Goal: Information Seeking & Learning: Learn about a topic

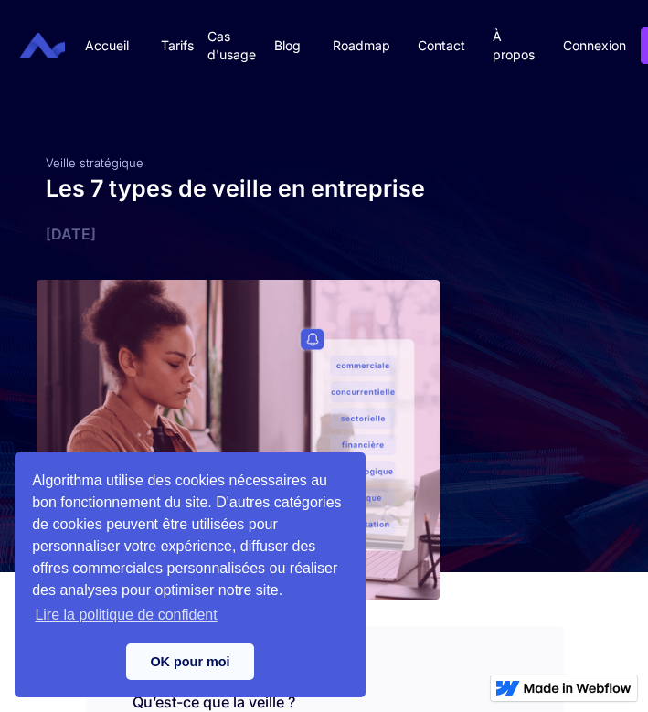
click at [205, 668] on link "OK pour moi" at bounding box center [190, 661] width 128 height 37
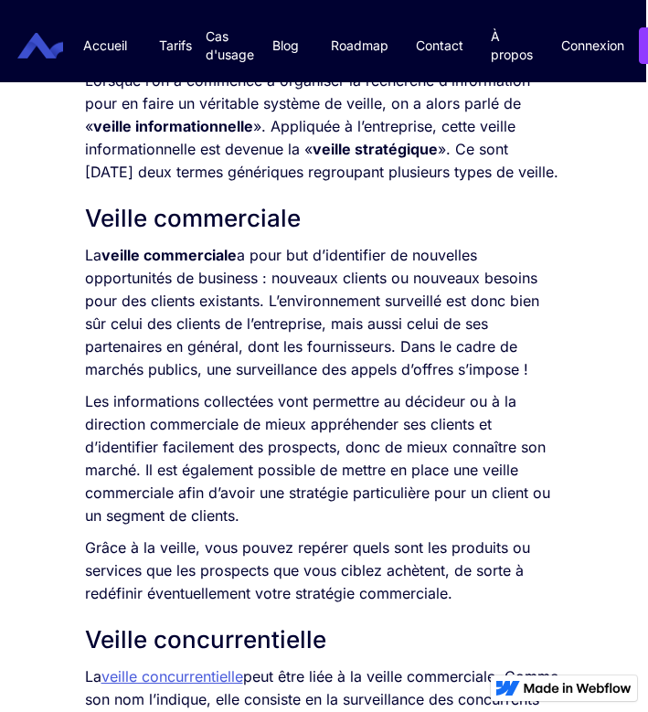
scroll to position [1578, 2]
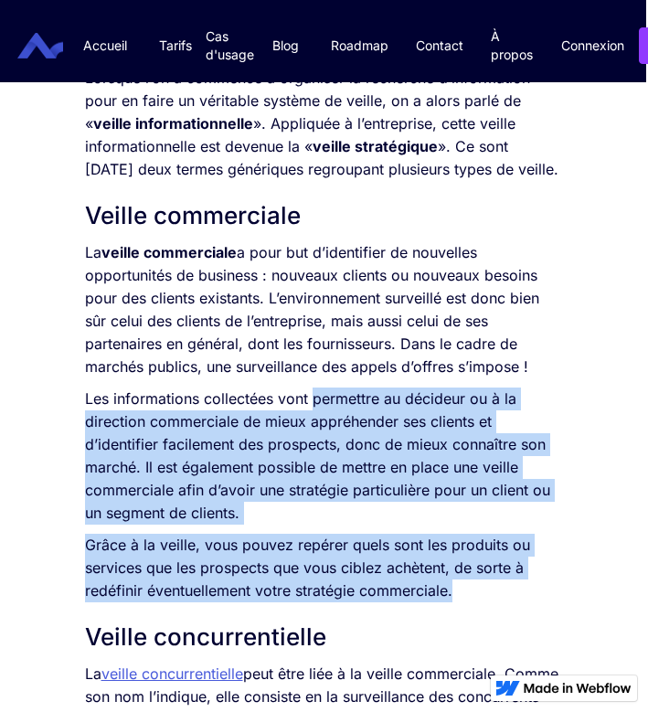
drag, startPoint x: 314, startPoint y: 421, endPoint x: 470, endPoint y: 612, distance: 246.2
click at [470, 612] on div "L’information représente un enjeu crucial pour une entreprise. Qu’elle soit int…" at bounding box center [322, 369] width 475 height 1923
copy div "permettre au décideur ou à la direction commerciale de mieux appréhender ses cl…"
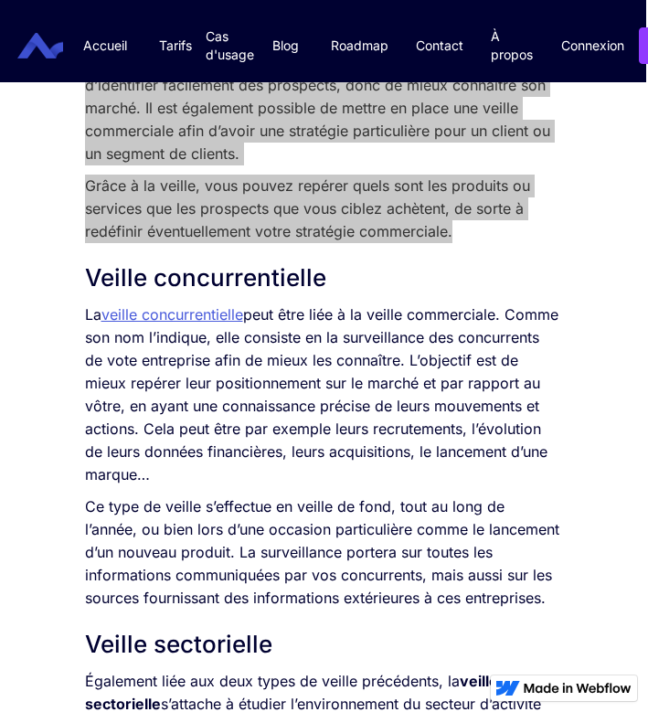
scroll to position [1933, 2]
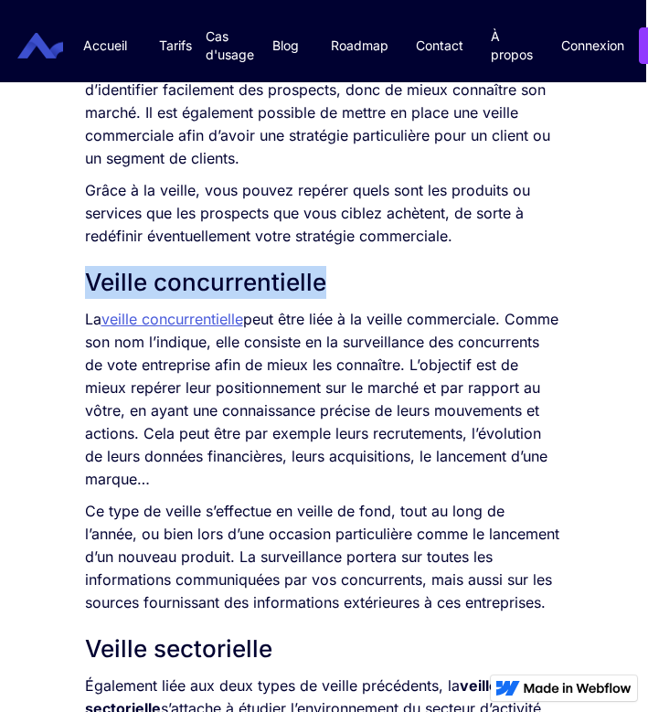
drag, startPoint x: 324, startPoint y: 308, endPoint x: 77, endPoint y: 308, distance: 247.6
copy h2 "Veille concurrentielle"
drag, startPoint x: 253, startPoint y: 342, endPoint x: 419, endPoint y: 504, distance: 232.6
click at [419, 491] on p "La veille concurrentielle peut être liée à la veille commerciale. Comme son nom…" at bounding box center [322, 399] width 475 height 183
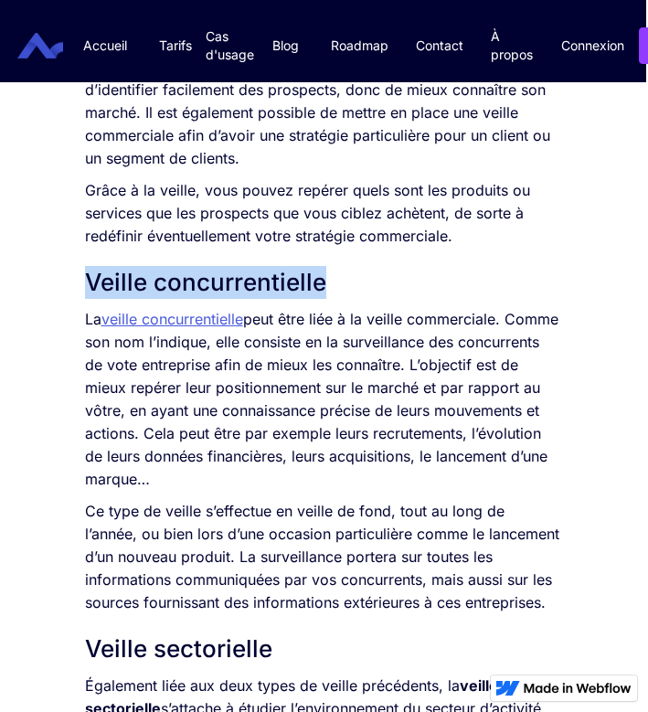
copy p "peut être liée à la veille commerciale. Comme son nom l’indique, elle consiste …"
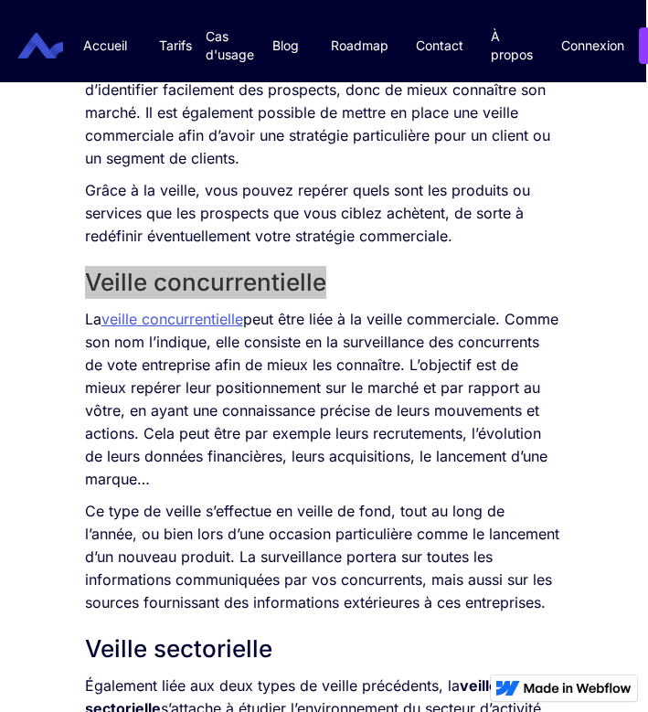
scroll to position [1942, 18]
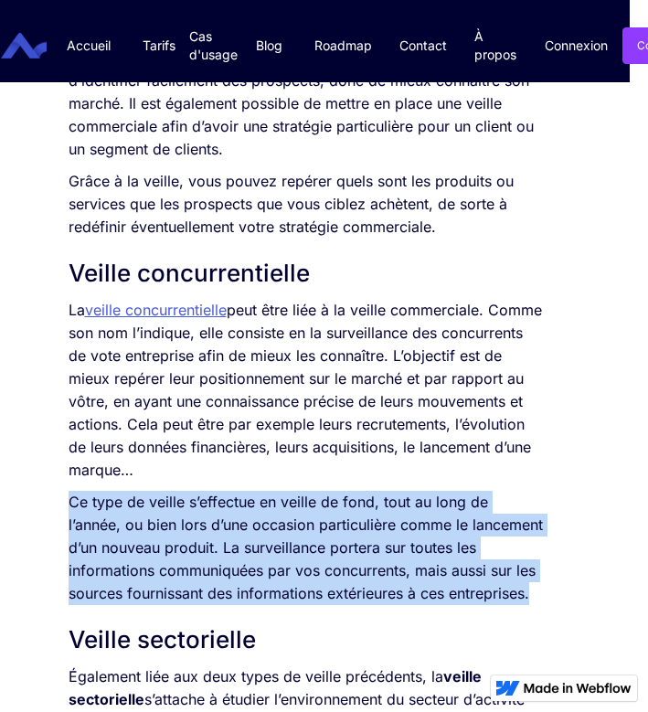
drag, startPoint x: 69, startPoint y: 523, endPoint x: 530, endPoint y: 625, distance: 471.8
click at [530, 605] on p "Ce type de veille s’effectue en veille de fond, tout au long de l’année, ou bie…" at bounding box center [306, 548] width 475 height 114
copy p "Ce type de veille s’effectue en veille de fond, tout au long de l’année, ou bie…"
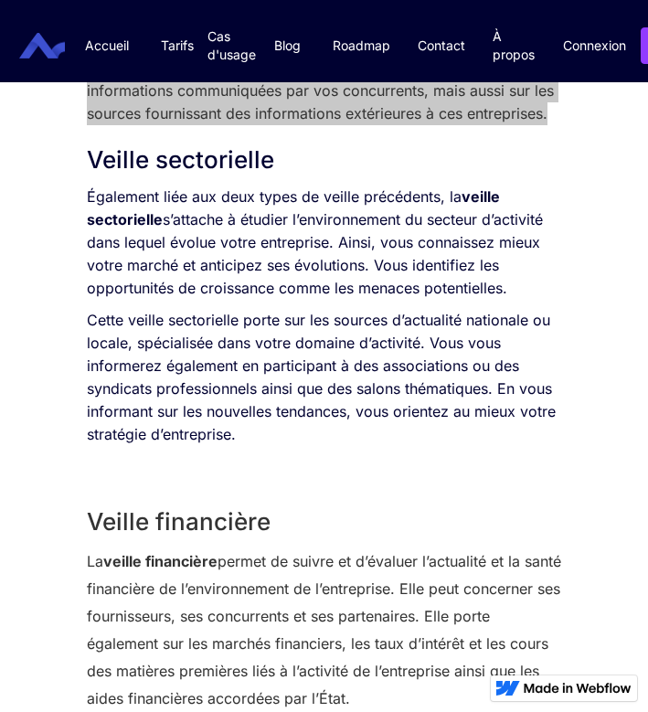
scroll to position [2473, 0]
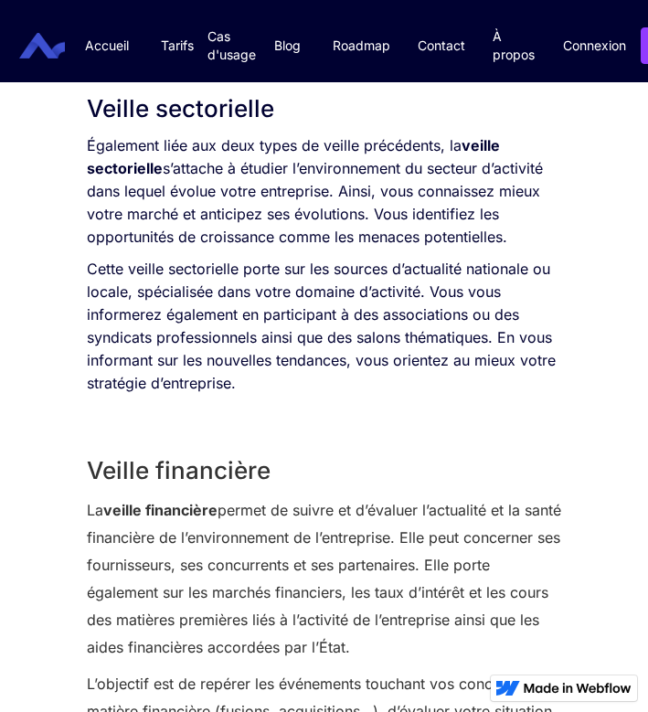
drag, startPoint x: 84, startPoint y: 527, endPoint x: 396, endPoint y: 663, distance: 340.1
click at [396, 663] on div "SOMMAIRE Qu’est-ce que la veille ? Veille commerciale Veille concurrentielle Ve…" at bounding box center [324, 242] width 493 height 4287
copy p "La veille financière permet de suivre et d’évaluer l’actualité et la santé fina…"
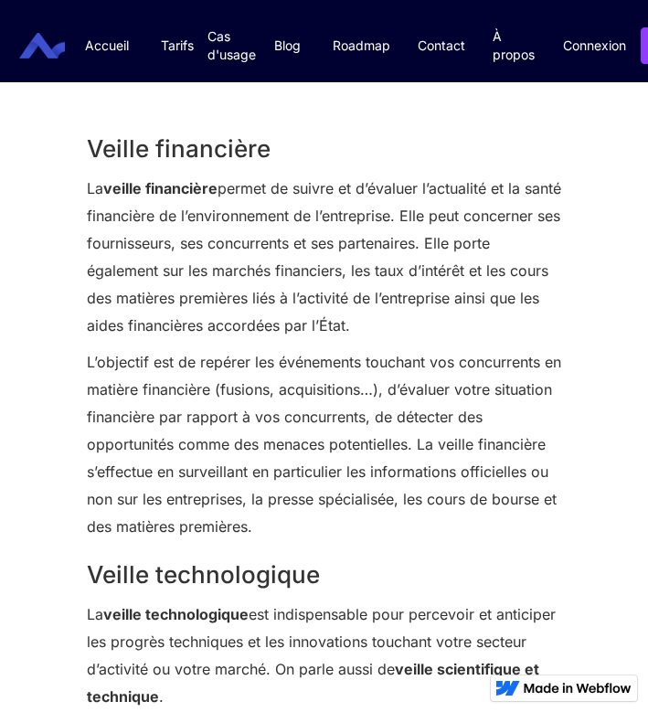
scroll to position [2859, 0]
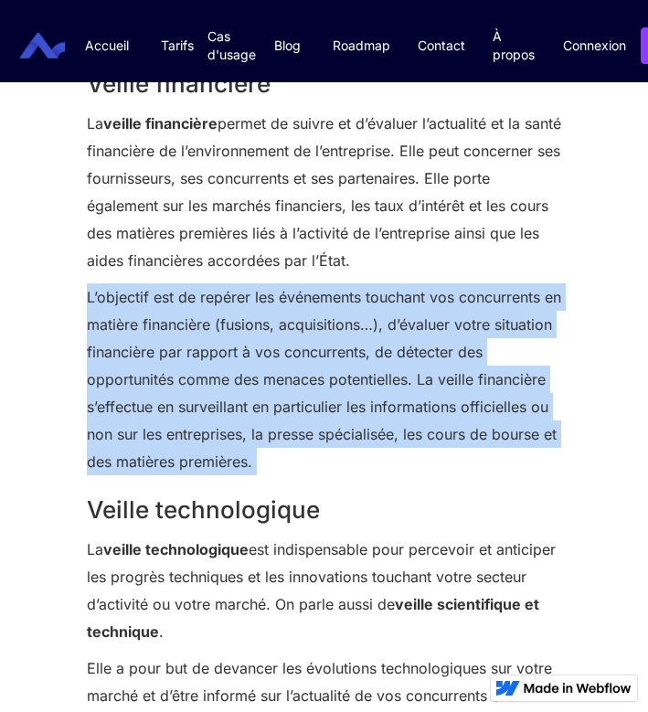
drag, startPoint x: 79, startPoint y: 320, endPoint x: 325, endPoint y: 514, distance: 313.7
copy div "L’objectif est de repérer les événements touchant vos concurrents en matière fi…"
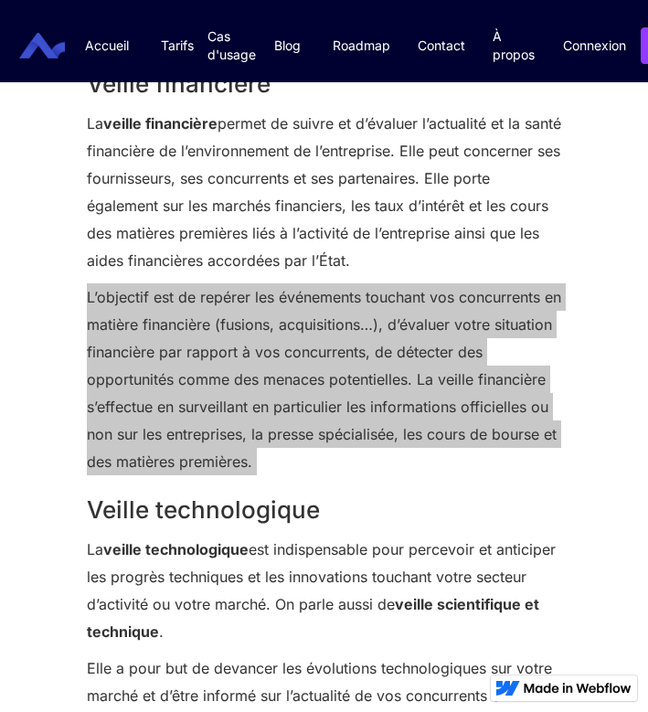
scroll to position [3014, 0]
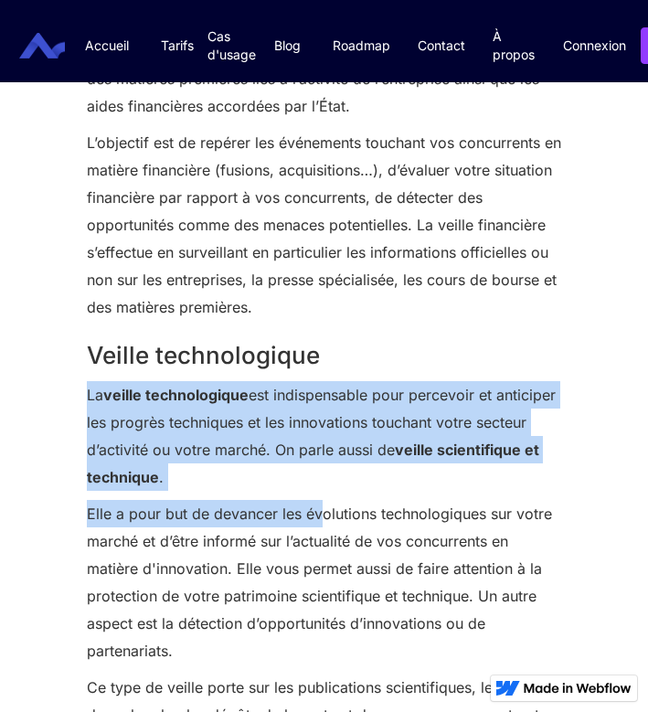
drag, startPoint x: 86, startPoint y: 416, endPoint x: 319, endPoint y: 525, distance: 257.1
click at [310, 491] on p "La veille technologique est indispensable pour percevoir et anticiper les progr…" at bounding box center [324, 436] width 475 height 110
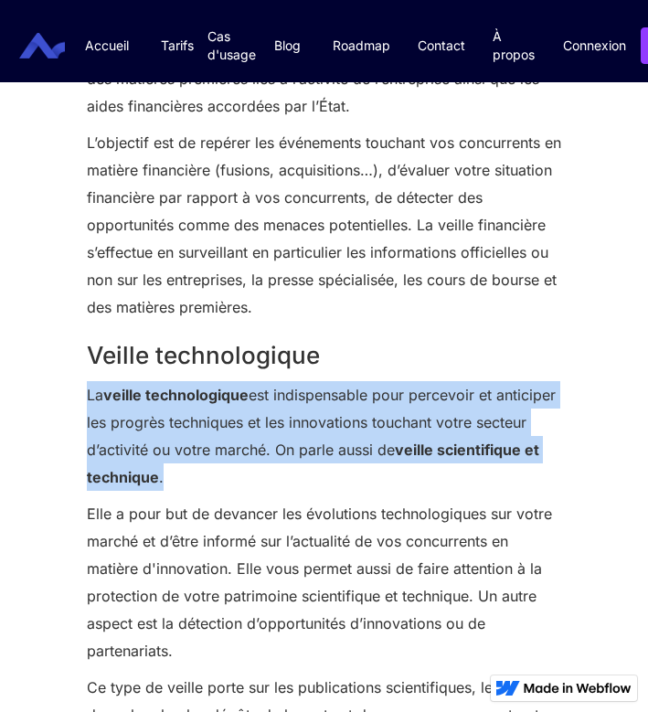
drag, startPoint x: 87, startPoint y: 418, endPoint x: 279, endPoint y: 504, distance: 210.6
click at [279, 491] on p "La veille technologique est indispensable pour percevoir et anticiper les progr…" at bounding box center [324, 436] width 475 height 110
copy p "La veille technologique est indispensable pour percevoir et anticiper les progr…"
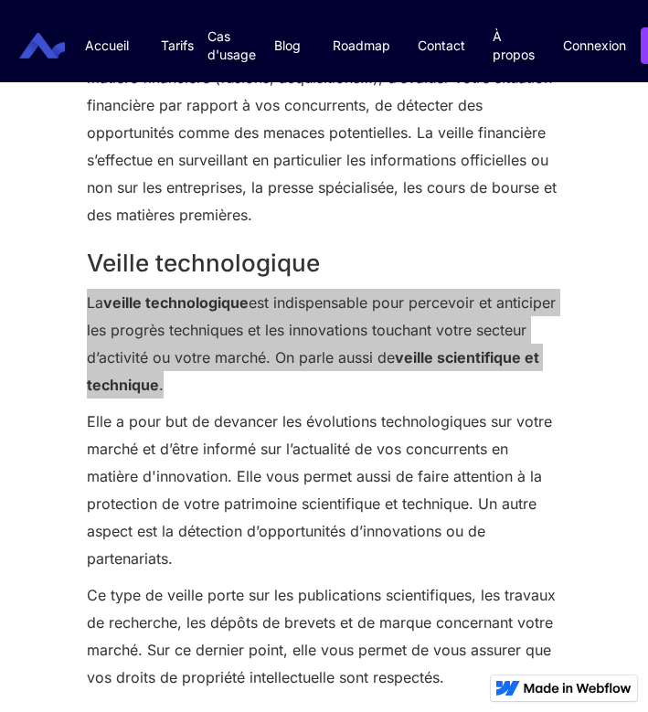
scroll to position [3206, 0]
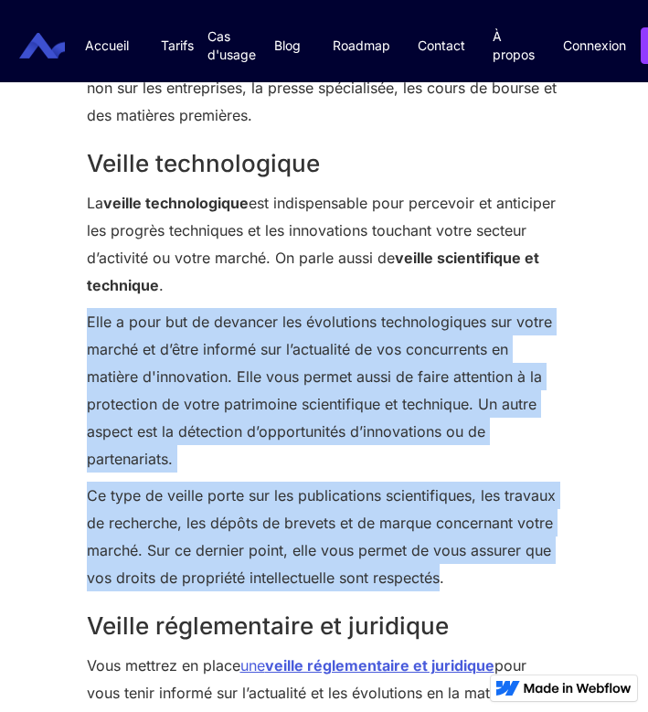
drag, startPoint x: 85, startPoint y: 339, endPoint x: 441, endPoint y: 603, distance: 443.6
copy div "Elle a pour but de devancer les évolutions technologiques sur votre marché et d…"
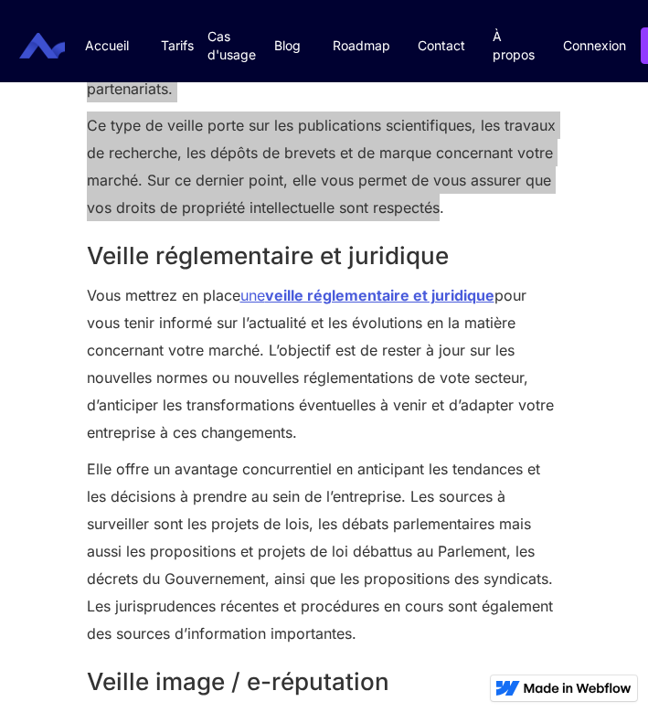
scroll to position [3624, 0]
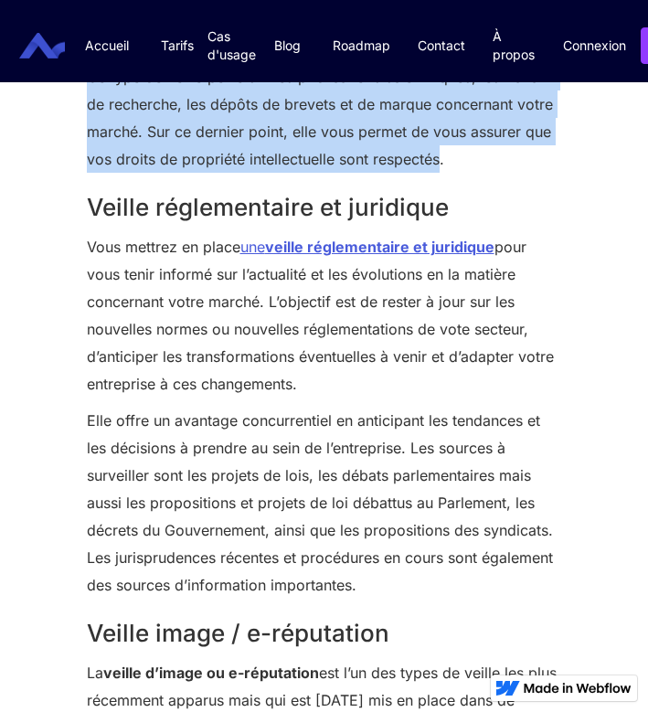
drag, startPoint x: 87, startPoint y: 270, endPoint x: 302, endPoint y: 402, distance: 252.6
click at [302, 398] on p "Vous mettrez en place une veille réglementaire et juridique pour vous tenir inf…" at bounding box center [324, 315] width 475 height 164
copy p "Vous mettrez en place une veille réglementaire et juridique pour vous tenir inf…"
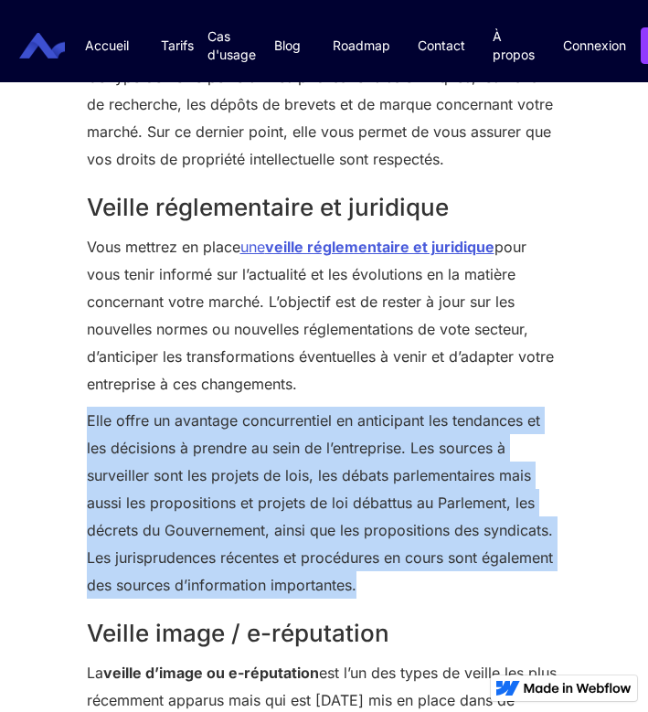
drag, startPoint x: 81, startPoint y: 437, endPoint x: 430, endPoint y: 618, distance: 393.2
copy p "Elle offre un avantage concurrentiel en anticipant les tendances et les décisio…"
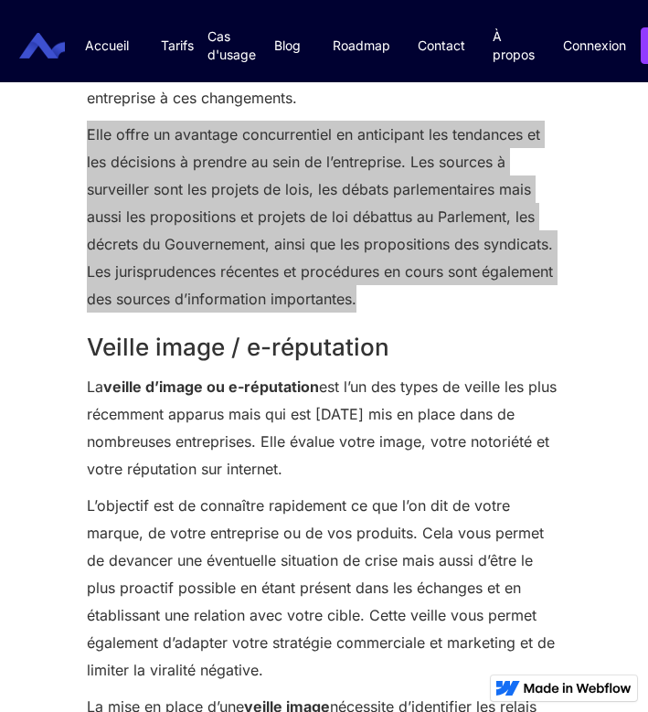
scroll to position [4025, 0]
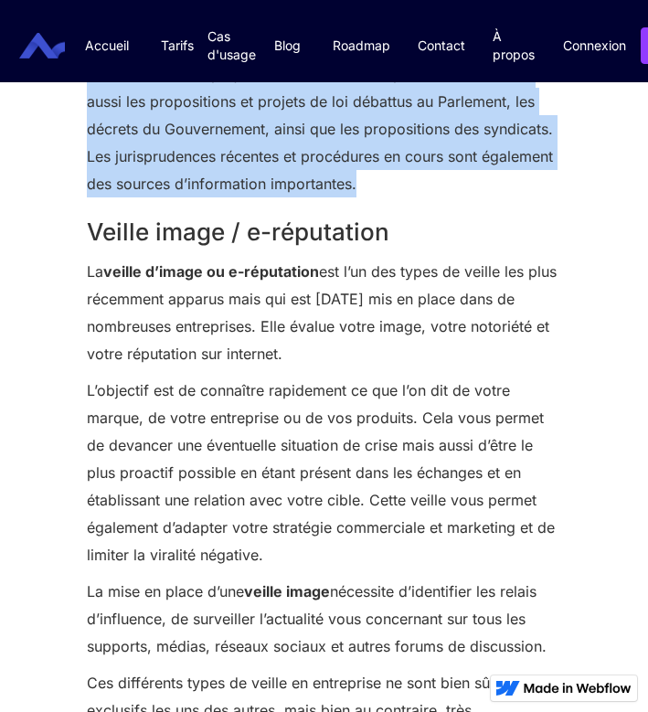
drag, startPoint x: 82, startPoint y: 292, endPoint x: 326, endPoint y: 373, distance: 256.9
drag, startPoint x: 84, startPoint y: 414, endPoint x: 562, endPoint y: 662, distance: 538.3
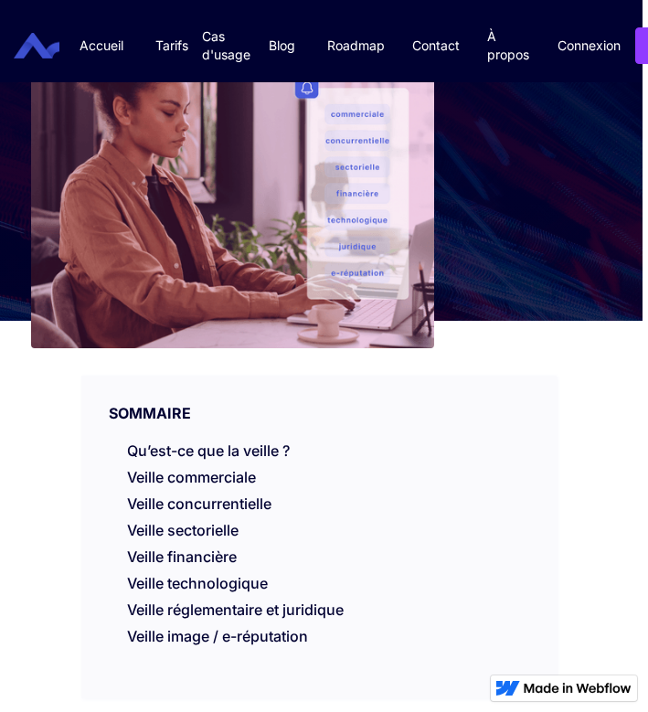
scroll to position [282, 5]
